Goal: Task Accomplishment & Management: Manage account settings

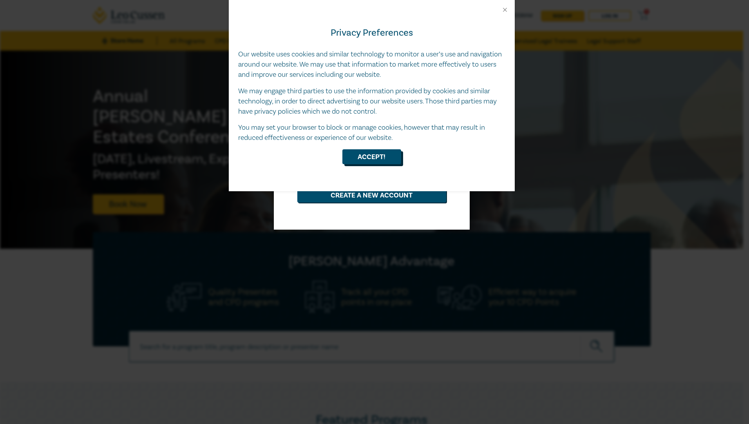
click at [367, 161] on button "Accept!" at bounding box center [371, 156] width 59 height 15
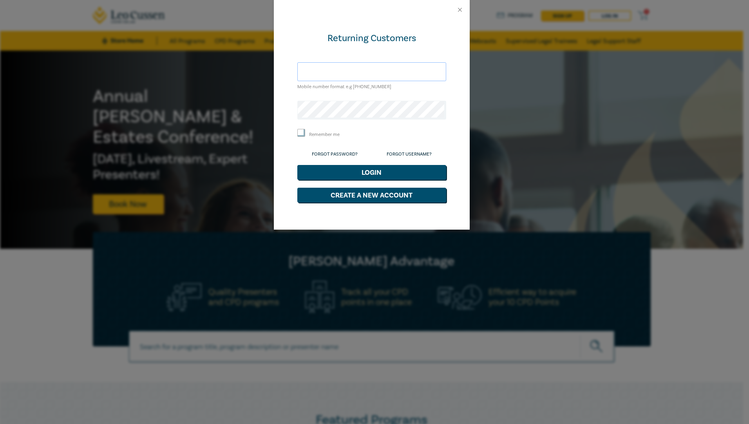
click at [355, 69] on input "text" at bounding box center [371, 71] width 149 height 19
type input "[PERSON_NAME][EMAIL_ADDRESS][PERSON_NAME][DOMAIN_NAME]"
click at [392, 193] on button "Create a New Account" at bounding box center [371, 195] width 149 height 15
select select "AU"
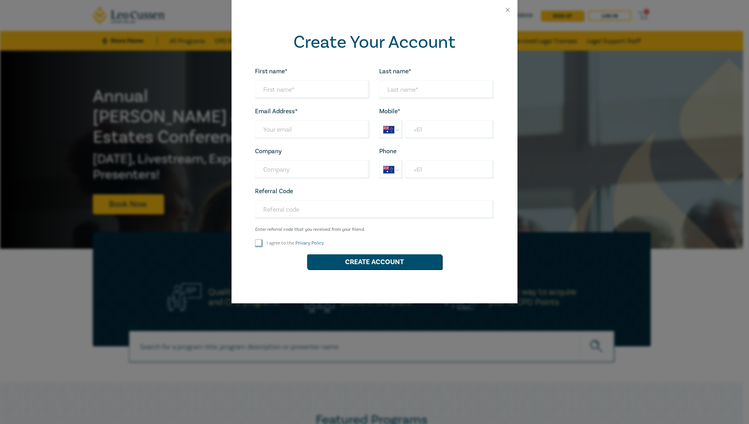
click at [185, 212] on div "Create Your Account First name* Looks good! Last name* Looks good! Email Addres…" at bounding box center [374, 212] width 749 height 424
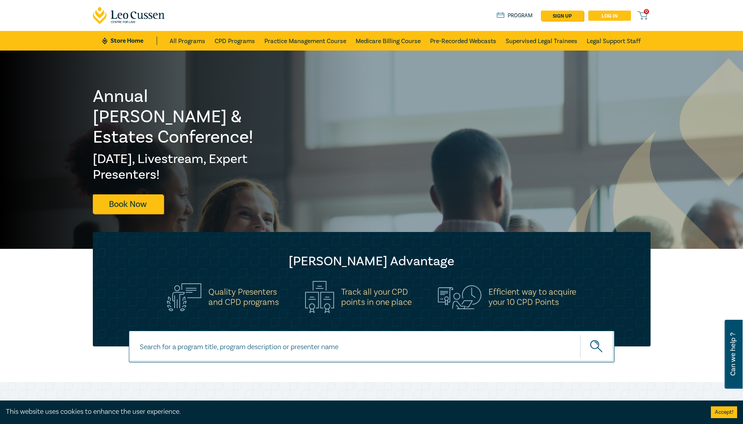
click at [590, 15] on link "Log in" at bounding box center [609, 16] width 43 height 10
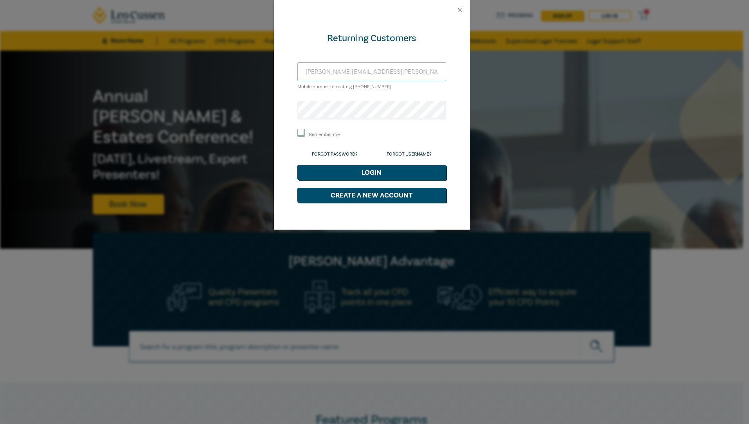
click at [371, 68] on input "[PERSON_NAME][EMAIL_ADDRESS][PERSON_NAME][DOMAIN_NAME]" at bounding box center [371, 71] width 149 height 19
click at [344, 152] on link "Forgot Password?" at bounding box center [335, 154] width 46 height 6
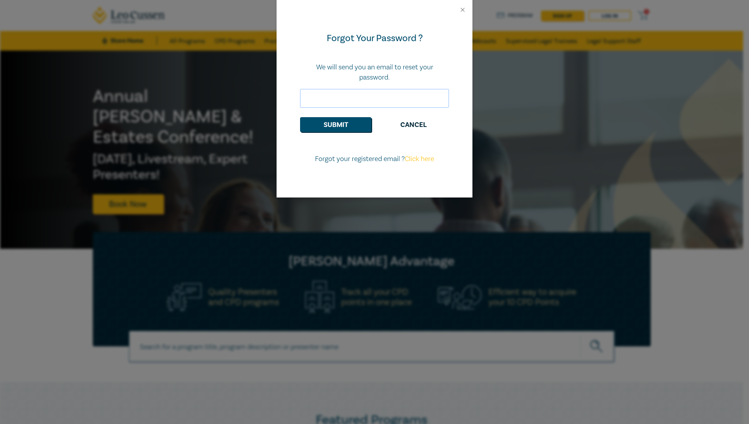
click at [370, 99] on input "email" at bounding box center [374, 98] width 149 height 19
type input "[PERSON_NAME][EMAIL_ADDRESS][PERSON_NAME][DOMAIN_NAME]"
click at [364, 130] on button "Submit" at bounding box center [335, 124] width 71 height 15
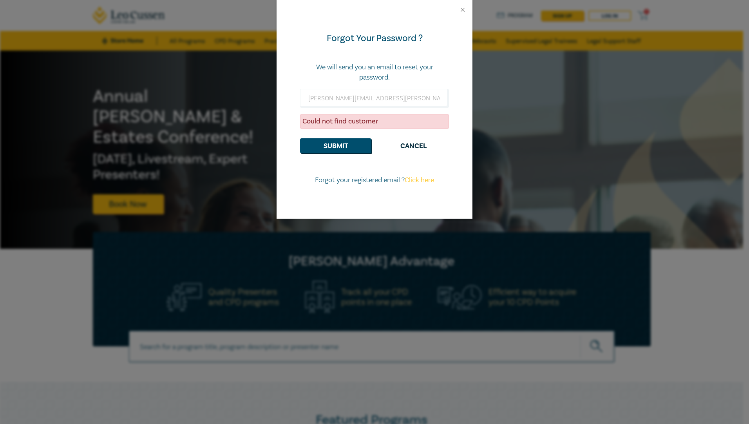
click at [289, 258] on div "Forgot Your Password ? We will send you an email to reset your password. [PERSO…" at bounding box center [374, 212] width 749 height 424
click at [395, 143] on button "Cancel" at bounding box center [412, 145] width 71 height 15
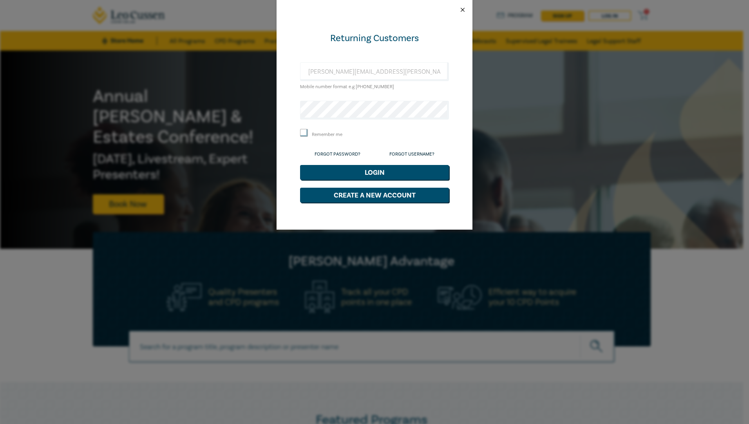
click at [465, 8] on button "Close" at bounding box center [462, 9] width 7 height 7
